Goal: Task Accomplishment & Management: Complete application form

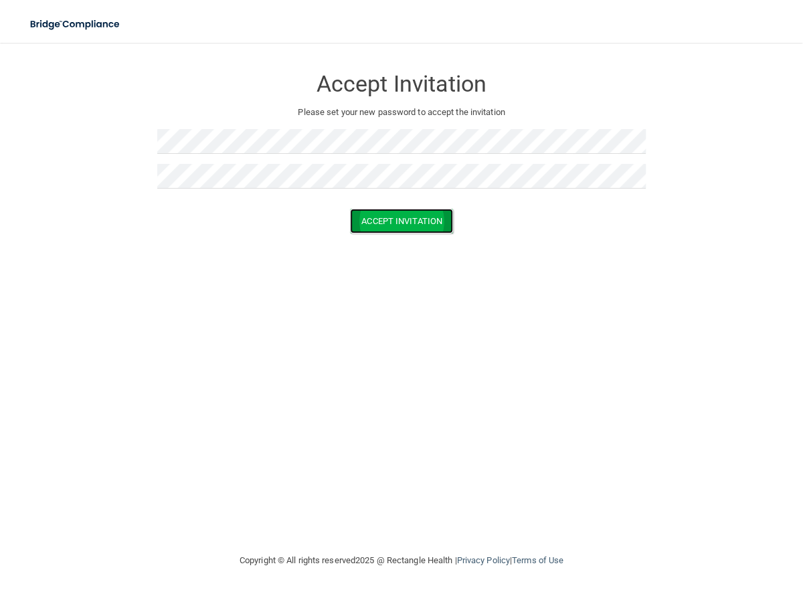
click at [417, 221] on button "Accept Invitation" at bounding box center [401, 221] width 103 height 25
click at [420, 238] on button "Accept Invitation" at bounding box center [401, 240] width 103 height 25
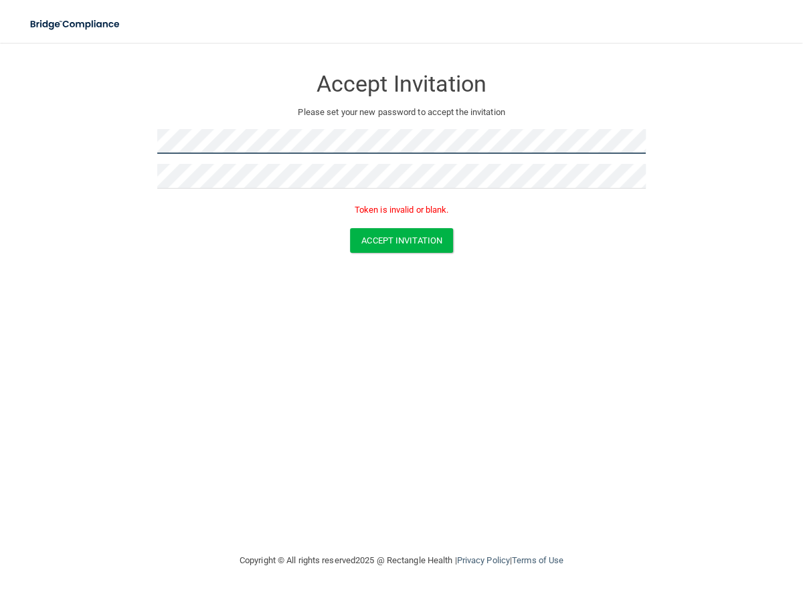
click at [128, 141] on form "Accept Invitation Please set your new password to accept the invitation Token i…" at bounding box center [401, 162] width 749 height 213
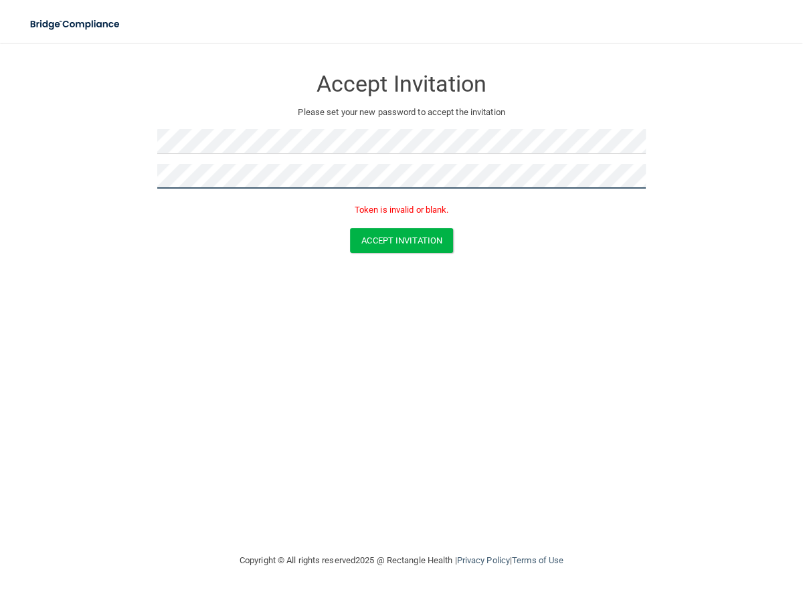
click at [70, 189] on form "Accept Invitation Please set your new password to accept the invitation Token i…" at bounding box center [401, 162] width 749 height 213
click at [350, 228] on button "Accept Invitation" at bounding box center [401, 240] width 103 height 25
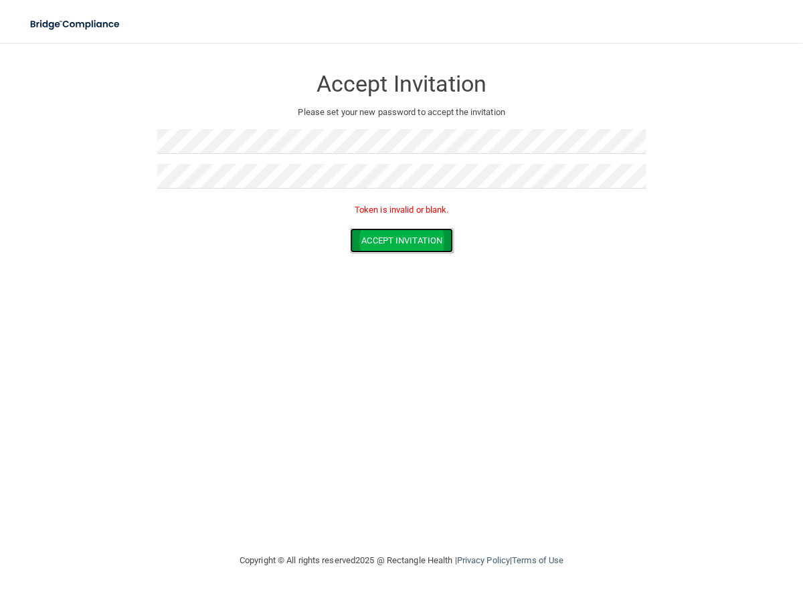
click at [445, 241] on button "Accept Invitation" at bounding box center [401, 240] width 103 height 25
click at [365, 240] on button "Accept Invitation" at bounding box center [401, 240] width 103 height 25
click at [424, 219] on button "Accept Invitation" at bounding box center [401, 221] width 103 height 25
